Goal: Entertainment & Leisure: Consume media (video, audio)

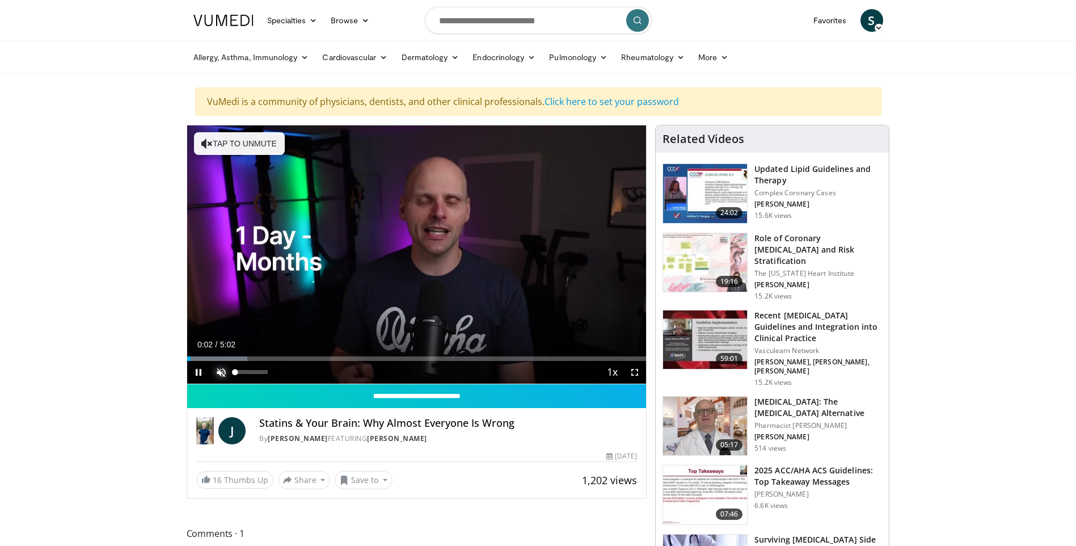
click at [219, 370] on span "Video Player" at bounding box center [221, 372] width 23 height 23
drag, startPoint x: 240, startPoint y: 374, endPoint x: 254, endPoint y: 379, distance: 15.3
click at [254, 379] on div "60%" at bounding box center [252, 372] width 40 height 23
click at [259, 374] on div "Volume Level" at bounding box center [247, 372] width 24 height 4
